Goal: Find specific fact: Locate a discrete piece of known information

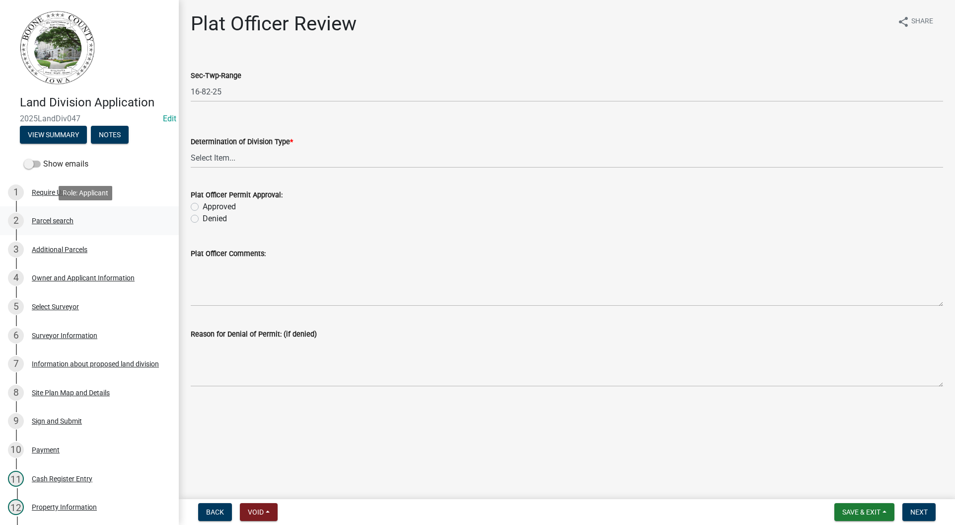
click at [43, 219] on div "Parcel search" at bounding box center [53, 220] width 42 height 7
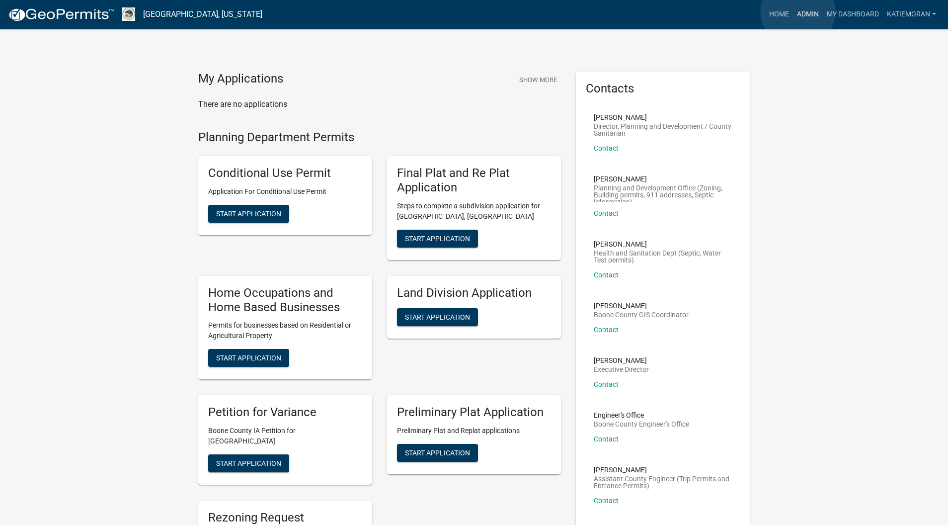
drag, startPoint x: 0, startPoint y: 0, endPoint x: 798, endPoint y: 11, distance: 798.0
click at [798, 11] on link "Admin" at bounding box center [808, 14] width 30 height 19
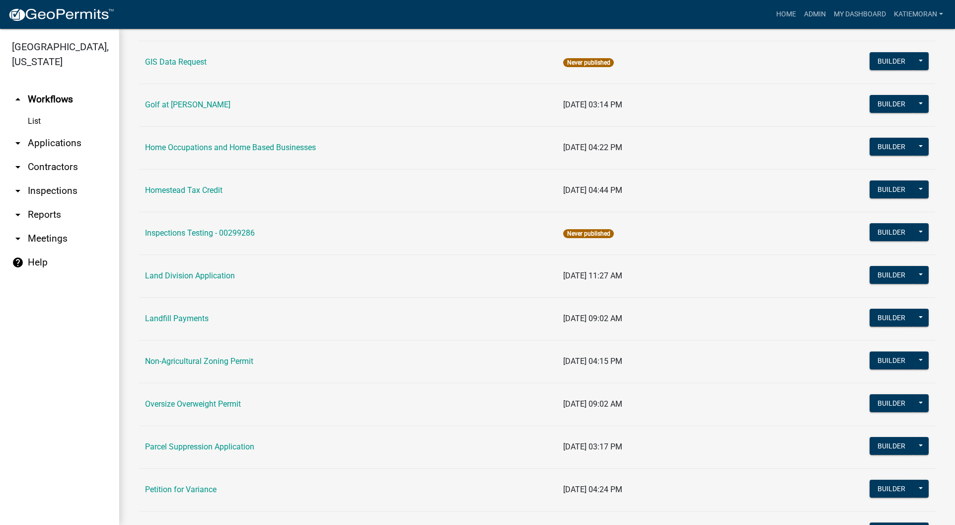
scroll to position [646, 0]
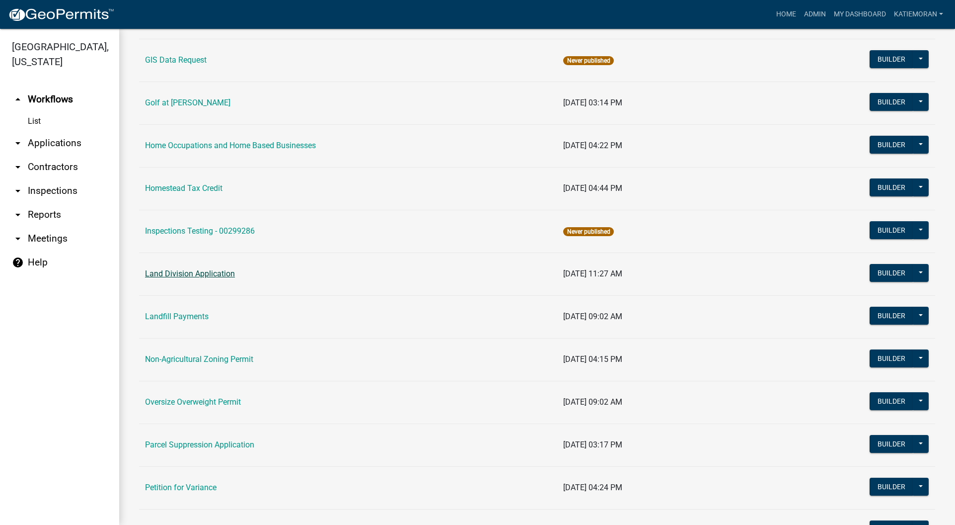
click at [205, 276] on link "Land Division Application" at bounding box center [190, 273] width 90 height 9
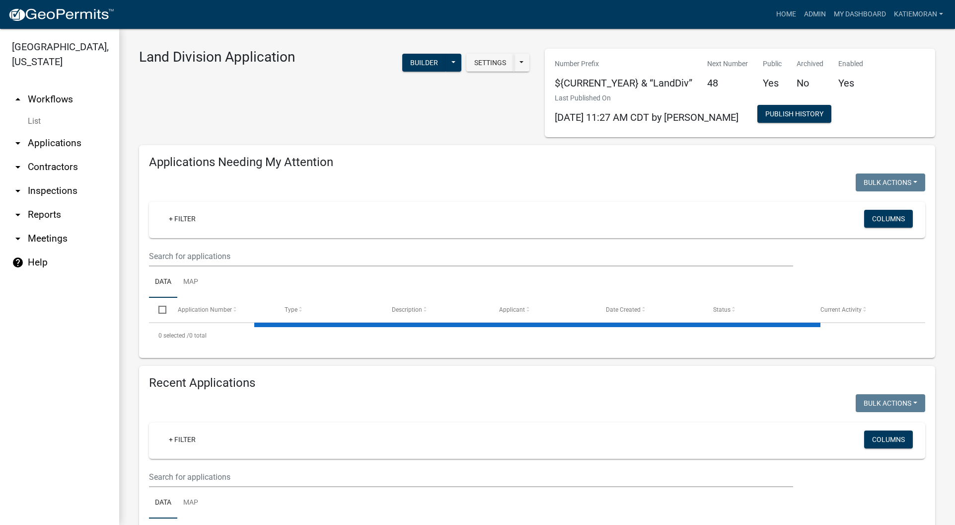
select select "3: 100"
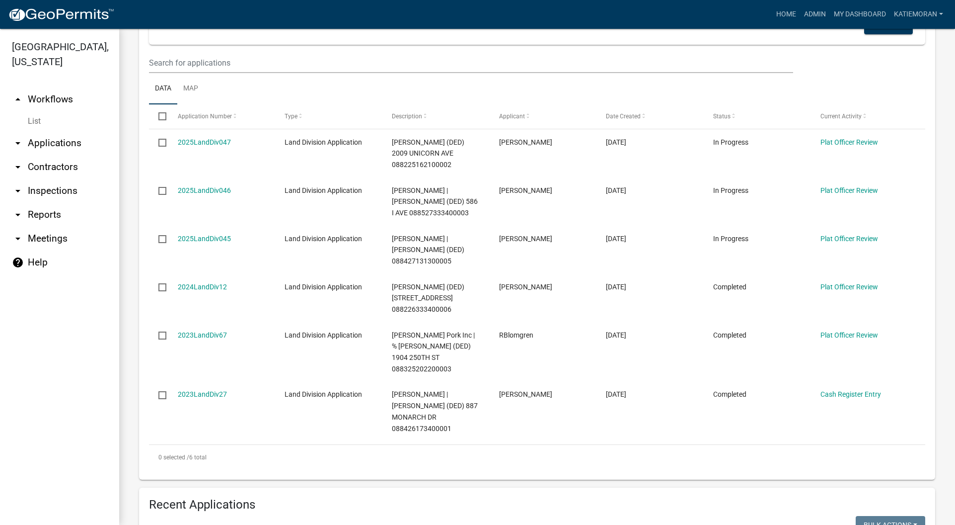
scroll to position [199, 0]
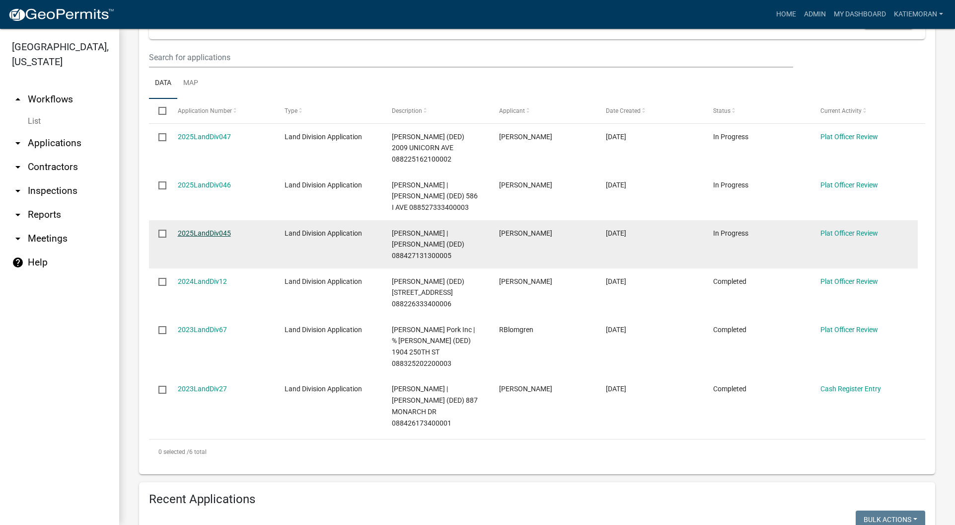
click at [201, 233] on link "2025LandDiv045" at bounding box center [204, 233] width 53 height 8
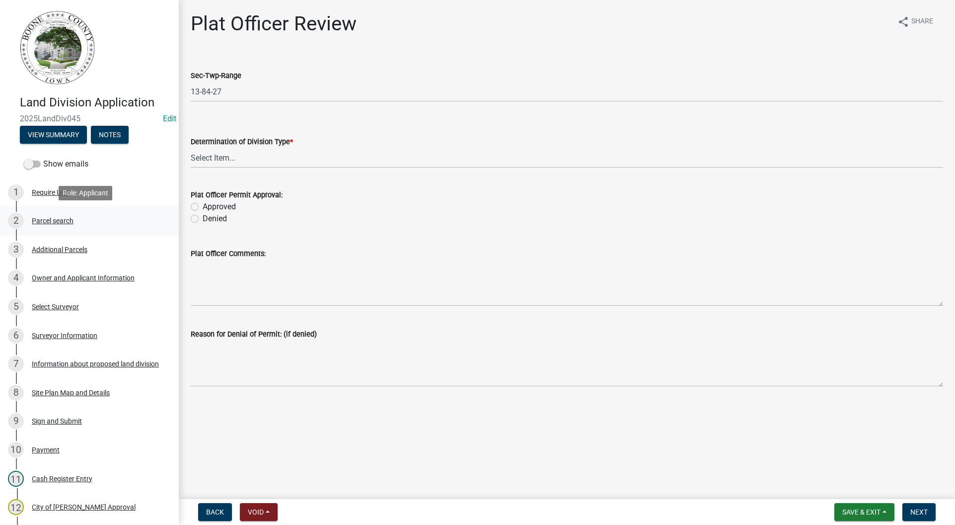
click at [69, 221] on div "Parcel search" at bounding box center [53, 220] width 42 height 7
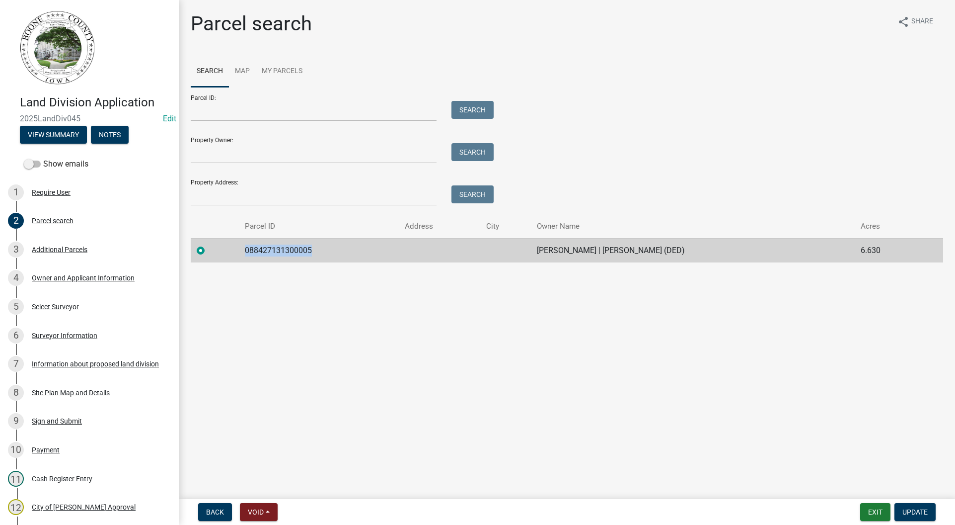
drag, startPoint x: 287, startPoint y: 252, endPoint x: 237, endPoint y: 255, distance: 49.7
click at [239, 255] on td "088427131300005" at bounding box center [319, 250] width 160 height 24
copy td "088427131300005"
